Goal: Information Seeking & Learning: Learn about a topic

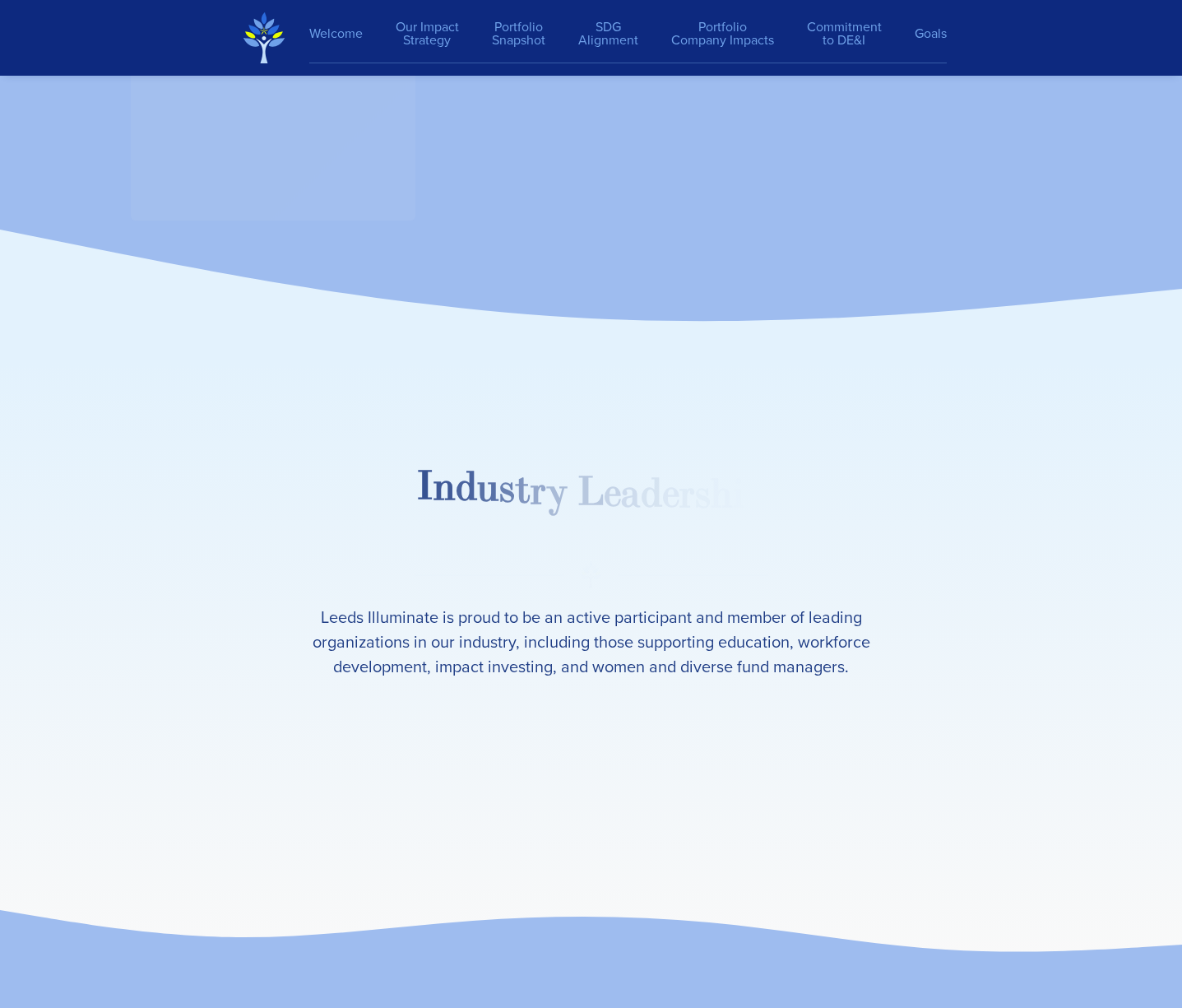
scroll to position [23877, 0]
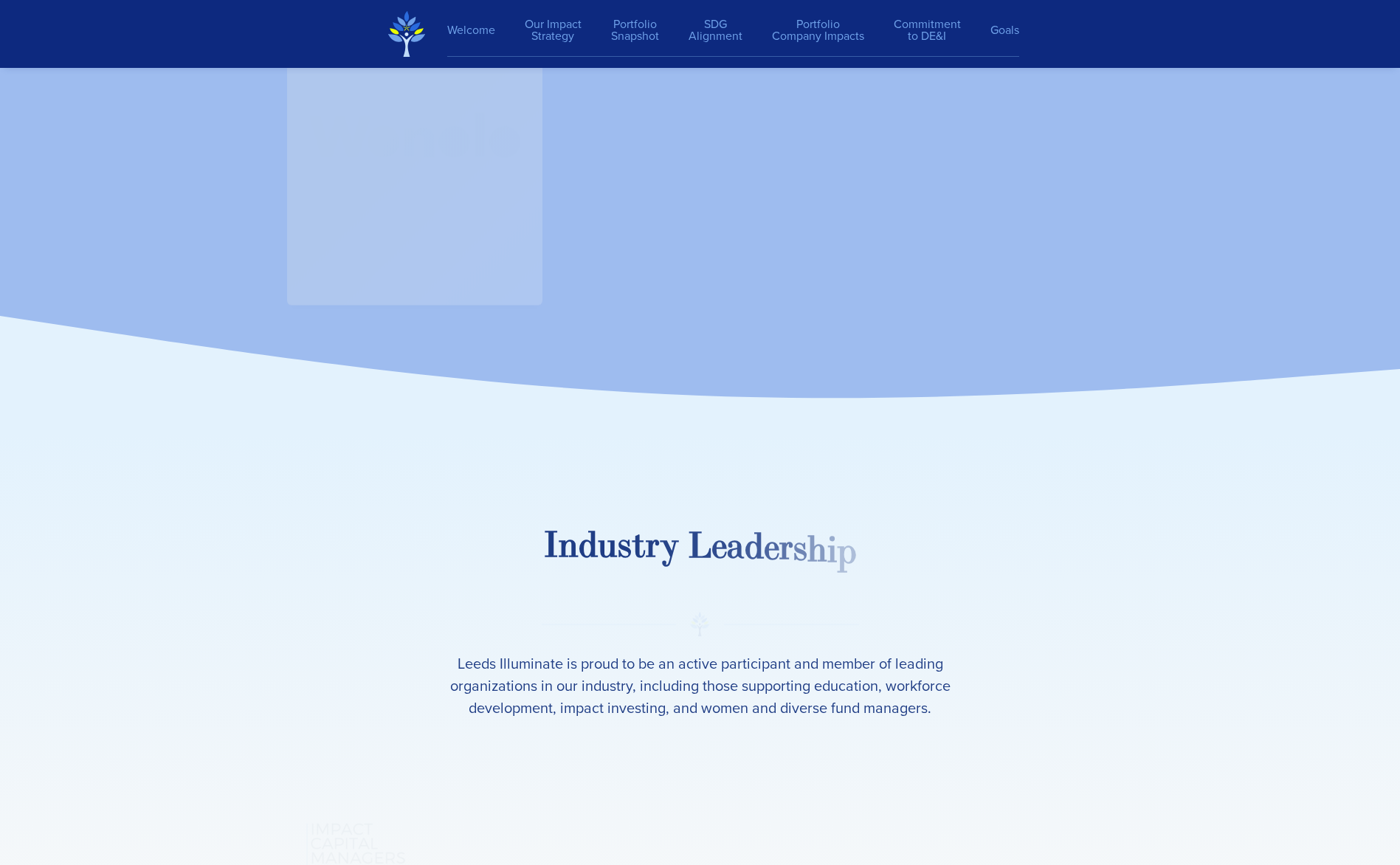
scroll to position [21460, 0]
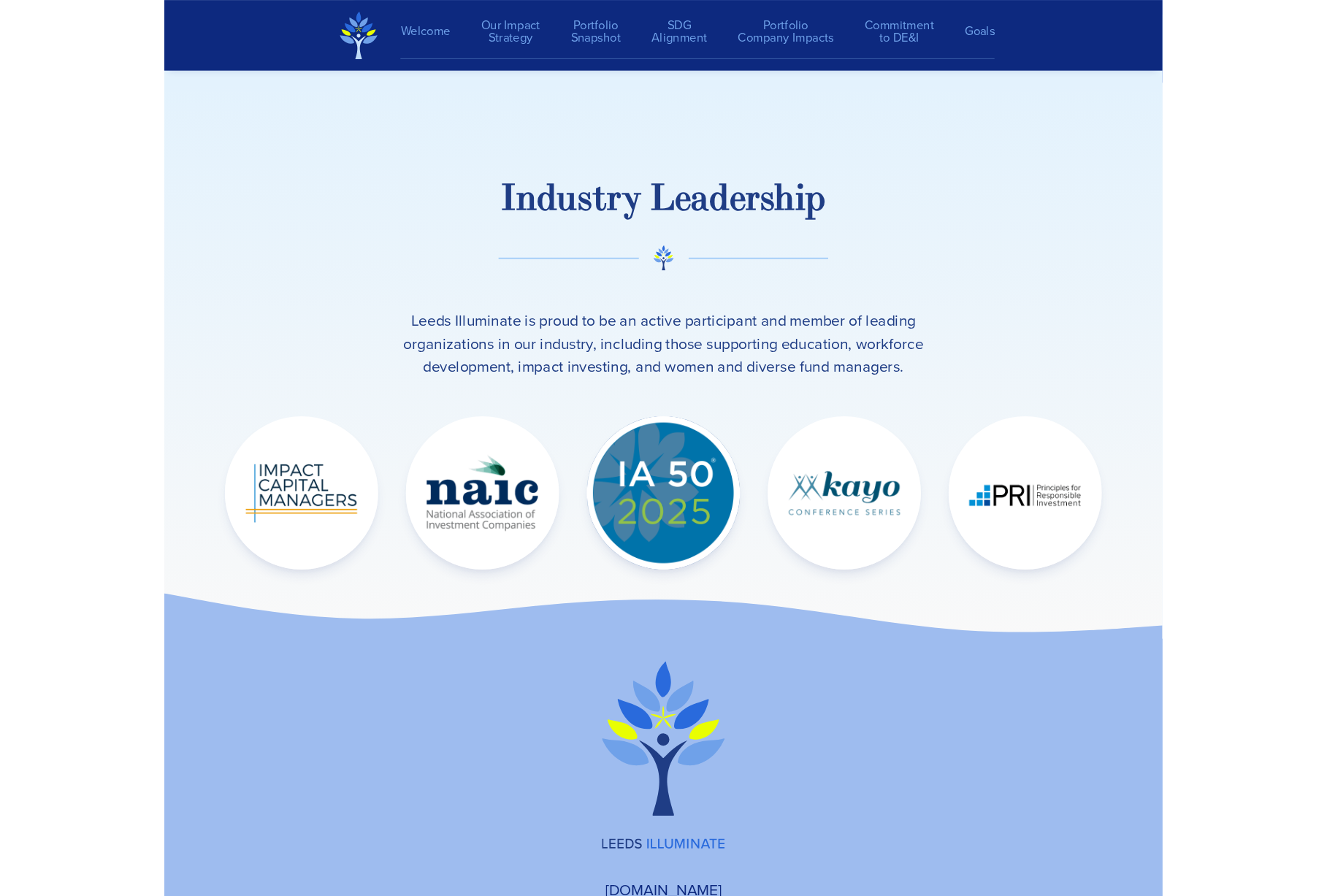
scroll to position [21204, 0]
